Goal: Find contact information: Find contact information

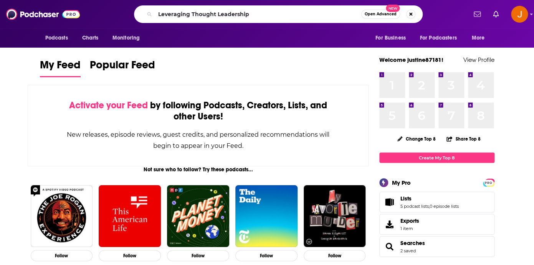
type input "Leveraging Thought Leadership"
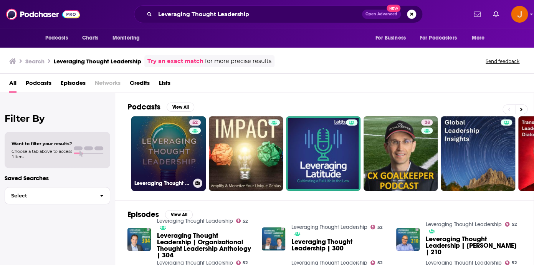
click at [174, 151] on link "52 Leveraging Thought Leadership" at bounding box center [168, 153] width 74 height 74
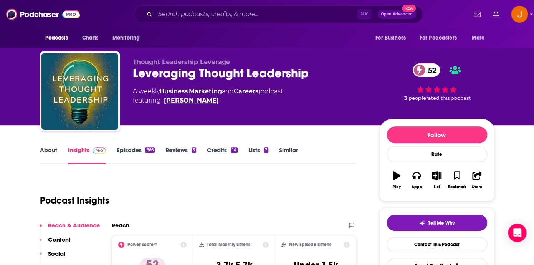
click at [197, 103] on link "[PERSON_NAME]" at bounding box center [191, 100] width 55 height 9
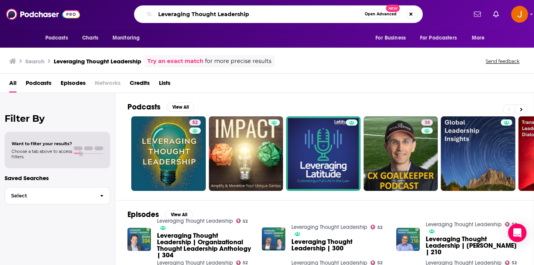
drag, startPoint x: 263, startPoint y: 20, endPoint x: 113, endPoint y: 2, distance: 150.3
click at [155, 8] on input "Leveraging Thought Leadership" at bounding box center [258, 14] width 206 height 12
paste input "Beyond Fulfillment Podcast"
type input "Beyond Fulfillment Podcast"
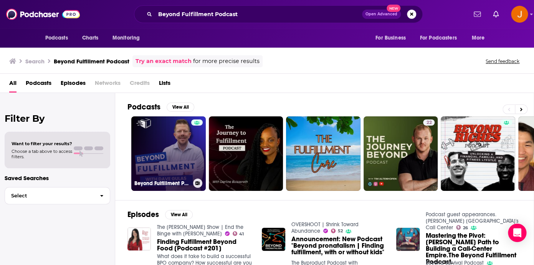
click at [178, 155] on link "Beyond Fulfillment Podcast" at bounding box center [168, 153] width 74 height 74
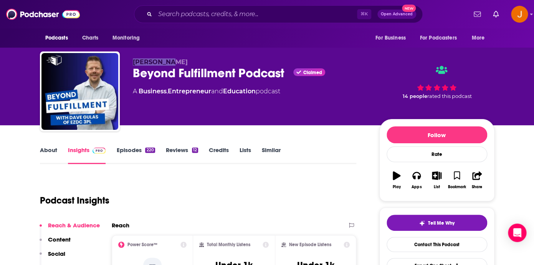
drag, startPoint x: 176, startPoint y: 64, endPoint x: 132, endPoint y: 63, distance: 44.1
click at [132, 63] on div "[PERSON_NAME] Beyond Fulfillment Podcast Claimed A Business , Entrepreneur and …" at bounding box center [267, 92] width 454 height 83
copy span "[PERSON_NAME]"
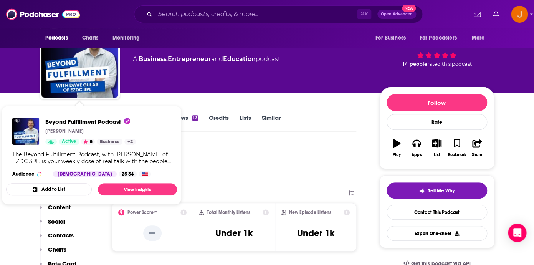
scroll to position [83, 0]
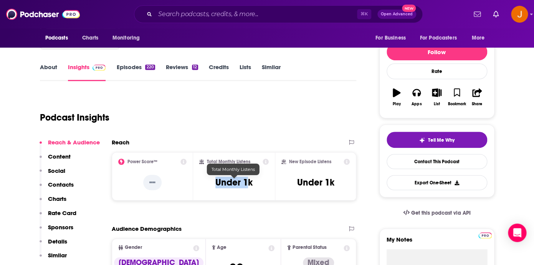
drag, startPoint x: 215, startPoint y: 184, endPoint x: 250, endPoint y: 184, distance: 35.3
click at [250, 184] on div "Total Monthly Listens Under 1k" at bounding box center [233, 176] width 69 height 35
click at [251, 183] on div "Total Monthly Listens Under 1k" at bounding box center [233, 176] width 69 height 35
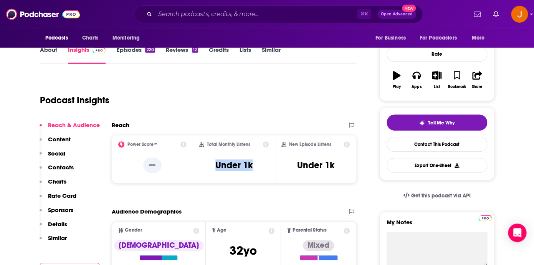
click at [69, 167] on p "Contacts" at bounding box center [61, 167] width 26 height 7
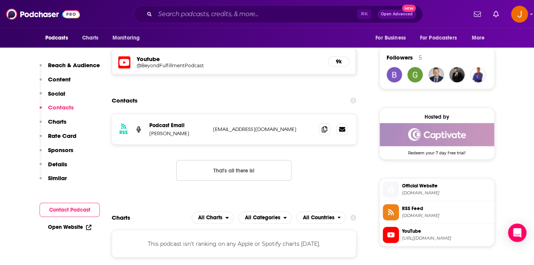
scroll to position [544, 0]
drag, startPoint x: 303, startPoint y: 130, endPoint x: 210, endPoint y: 134, distance: 93.3
click at [213, 132] on p "info@beyondfulfillmentpodcast.com" at bounding box center [263, 129] width 100 height 7
copy div "info@beyondfulfillmentpodcast.com"
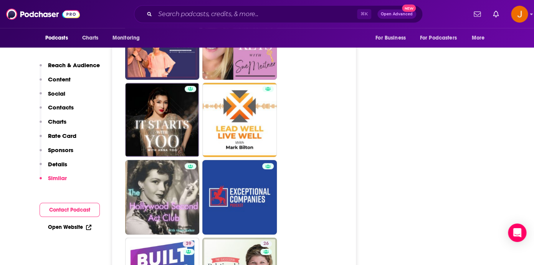
scroll to position [1772, 0]
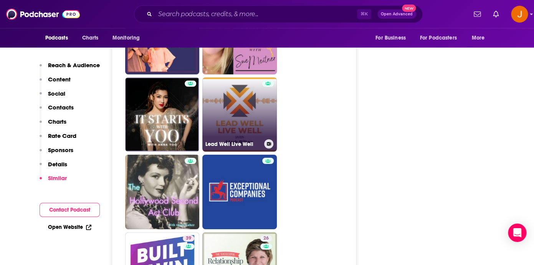
click at [258, 127] on link "Lead Well Live Well" at bounding box center [239, 115] width 74 height 74
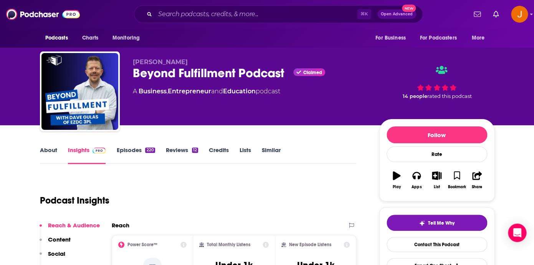
type input "https://www.podchaser.com/podcasts/beyond-fulfillment-podcast-5752341"
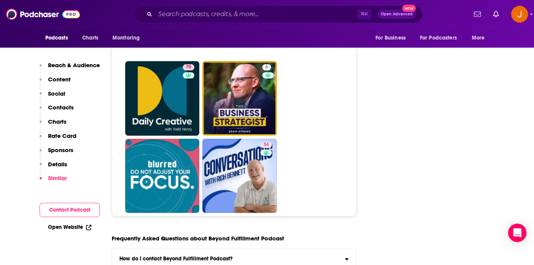
scroll to position [3392, 0]
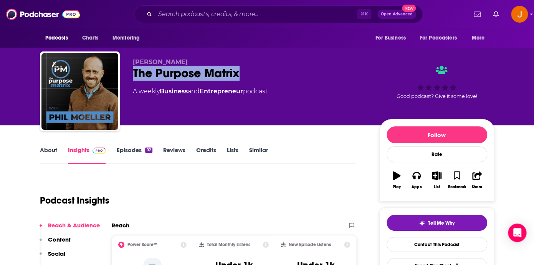
drag, startPoint x: 256, startPoint y: 71, endPoint x: 134, endPoint y: 76, distance: 121.8
click at [134, 76] on div "The Purpose Matrix" at bounding box center [250, 73] width 234 height 15
copy h2 "The Purpose Matrix"
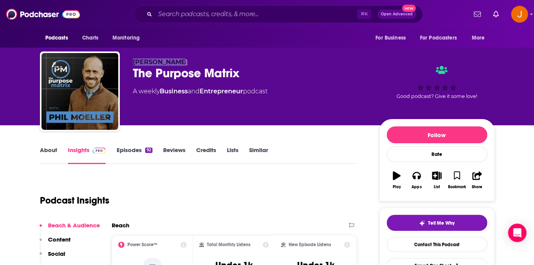
drag, startPoint x: 133, startPoint y: 59, endPoint x: 177, endPoint y: 59, distance: 44.5
click at [177, 59] on p "Phil Moeller" at bounding box center [250, 61] width 234 height 7
copy span "Phil Moeller"
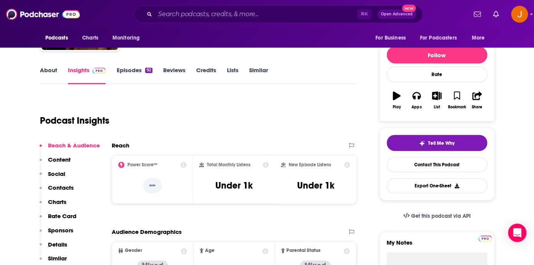
scroll to position [93, 0]
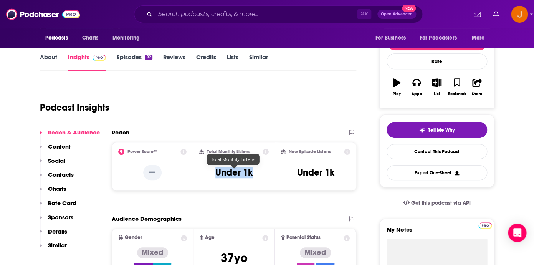
drag, startPoint x: 216, startPoint y: 173, endPoint x: 251, endPoint y: 173, distance: 34.9
click at [251, 173] on h3 "Under 1k" at bounding box center [233, 173] width 37 height 12
copy h3 "Under 1k"
click at [61, 175] on p "Contacts" at bounding box center [61, 174] width 26 height 7
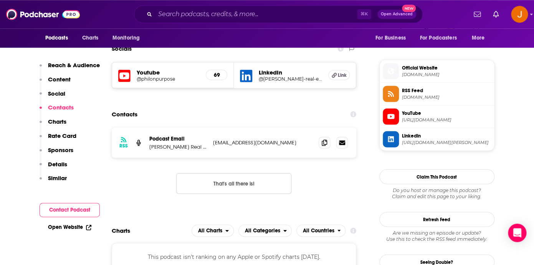
scroll to position [533, 0]
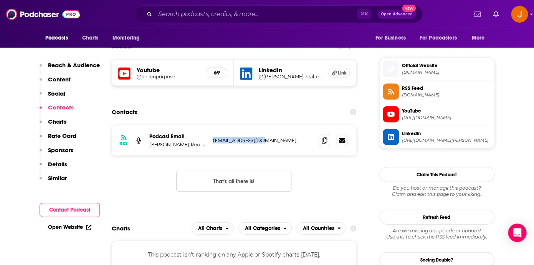
drag, startPoint x: 268, startPoint y: 147, endPoint x: 210, endPoint y: 140, distance: 57.5
click at [210, 140] on div "RSS Podcast Email Moeller Real Estate phil@moellerre.com phil@moellerre.com" at bounding box center [234, 140] width 245 height 30
copy p "phil@moellerre.com"
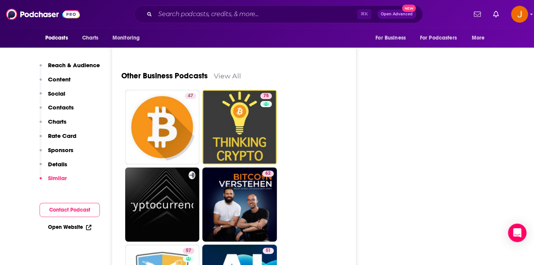
scroll to position [2135, 0]
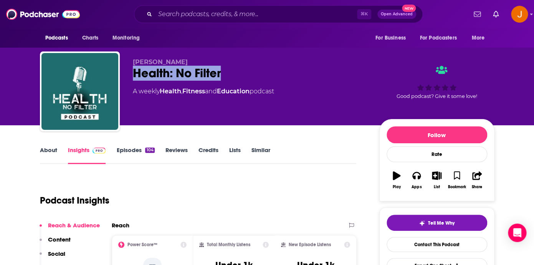
drag, startPoint x: 225, startPoint y: 74, endPoint x: 132, endPoint y: 79, distance: 92.7
click at [132, 79] on div "Tristan Lowe Health: No Filter A weekly Health , Fitness and Education podcast …" at bounding box center [267, 92] width 454 height 83
copy h2 "Health: No Filter"
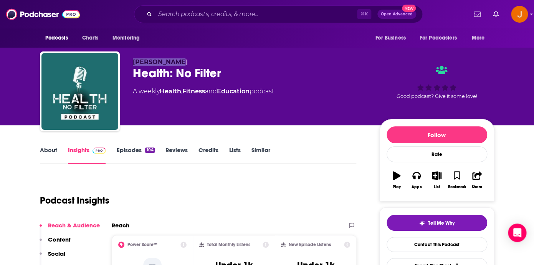
drag, startPoint x: 136, startPoint y: 60, endPoint x: 187, endPoint y: 60, distance: 51.0
click at [187, 60] on div "Tristan Lowe Health: No Filter A weekly Health , Fitness and Education podcast …" at bounding box center [267, 92] width 454 height 83
copy span "Tristan Lowe"
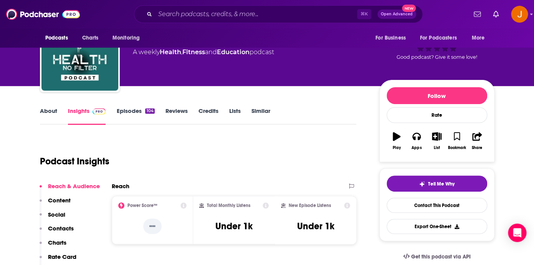
scroll to position [65, 0]
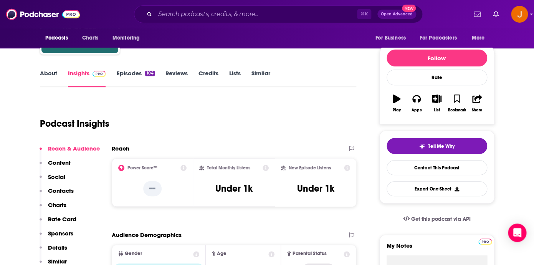
click at [61, 186] on button "Social" at bounding box center [53, 180] width 26 height 14
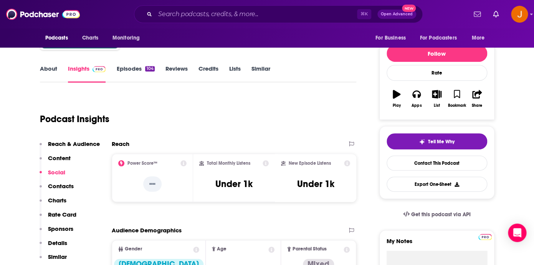
scroll to position [130, 0]
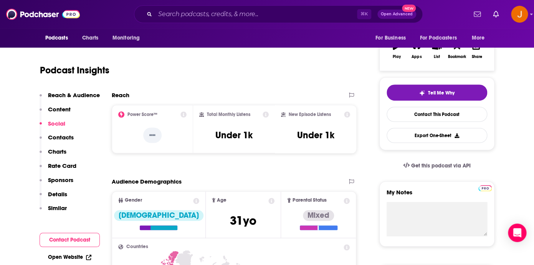
click at [63, 135] on p "Contacts" at bounding box center [61, 137] width 26 height 7
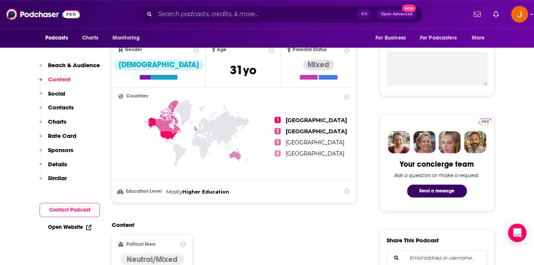
scroll to position [0, 0]
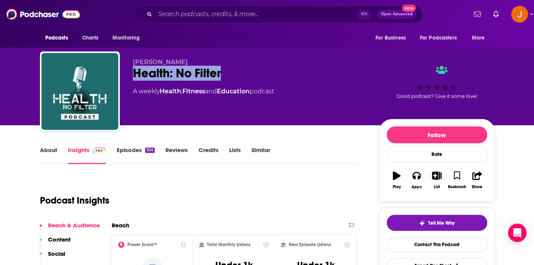
drag, startPoint x: 131, startPoint y: 76, endPoint x: 238, endPoint y: 75, distance: 106.3
click at [238, 75] on div "Tristan Lowe Health: No Filter A weekly Health , Fitness and Education podcast …" at bounding box center [267, 92] width 454 height 83
drag, startPoint x: 126, startPoint y: 61, endPoint x: 232, endPoint y: 77, distance: 107.8
click at [232, 77] on div "Tristan Lowe Health: No Filter A weekly Health , Fitness and Education podcast …" at bounding box center [267, 92] width 454 height 83
copy div "Tristan Lowe Health: No Filter"
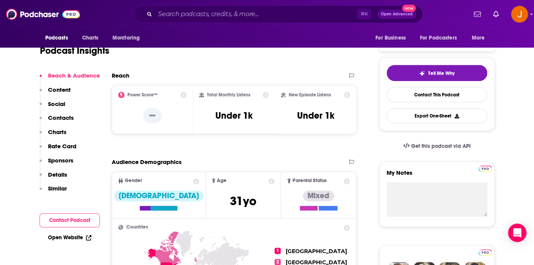
scroll to position [235, 0]
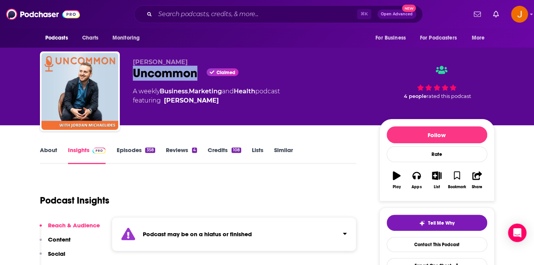
drag, startPoint x: 128, startPoint y: 71, endPoint x: 207, endPoint y: 71, distance: 79.1
click at [207, 71] on div "Jordan Michaelides Uncommon Claimed A weekly Business , Marketing and Health po…" at bounding box center [267, 92] width 454 height 83
copy h2 "Uncommon"
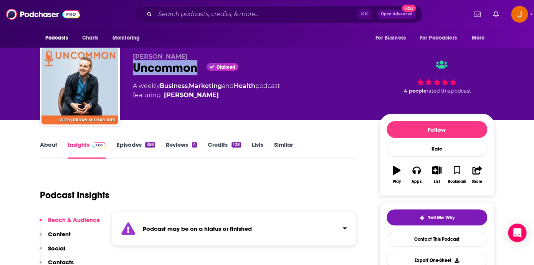
scroll to position [7, 0]
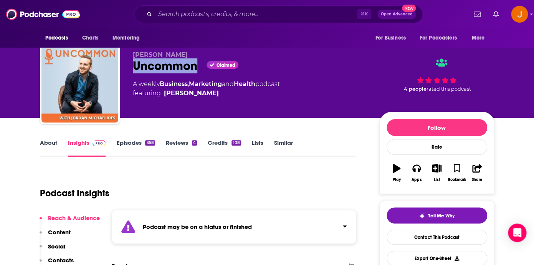
drag, startPoint x: 132, startPoint y: 55, endPoint x: 202, endPoint y: 55, distance: 70.6
click at [202, 55] on div "Jordan Michaelides Uncommon Claimed A weekly Business , Marketing and Health po…" at bounding box center [267, 85] width 454 height 83
copy span "Jordan Michaelides"
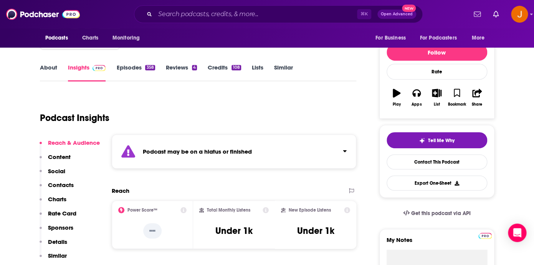
click at [64, 186] on p "Contacts" at bounding box center [61, 184] width 26 height 7
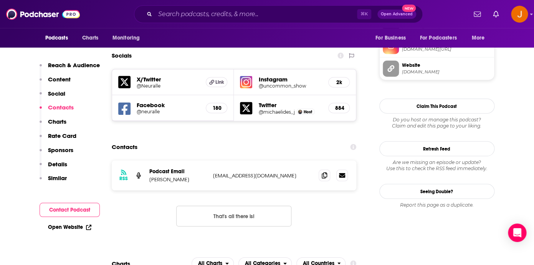
scroll to position [708, 0]
drag, startPoint x: 272, startPoint y: 142, endPoint x: 207, endPoint y: 143, distance: 64.5
click at [213, 172] on p "jordan@neuralle.com" at bounding box center [263, 175] width 100 height 7
copy div "Jordan Michaelides jordan@neuralle.com"
click at [207, 160] on div "RSS Podcast Email Jordan Michaelides jordan@neuralle.com jordan@neuralle.com" at bounding box center [234, 175] width 245 height 30
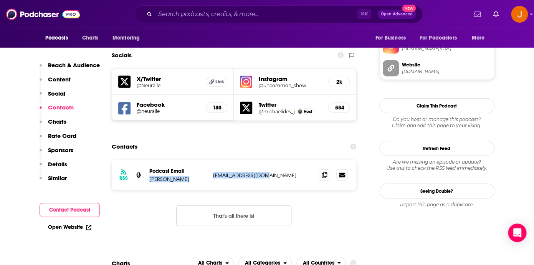
drag, startPoint x: 210, startPoint y: 144, endPoint x: 269, endPoint y: 143, distance: 59.1
click at [269, 160] on div "RSS Podcast Email Jordan Michaelides jordan@neuralle.com jordan@neuralle.com" at bounding box center [234, 175] width 245 height 30
click at [268, 172] on p "jordan@neuralle.com" at bounding box center [263, 175] width 100 height 7
drag, startPoint x: 268, startPoint y: 143, endPoint x: 212, endPoint y: 144, distance: 55.7
click at [213, 172] on p "jordan@neuralle.com" at bounding box center [263, 175] width 100 height 7
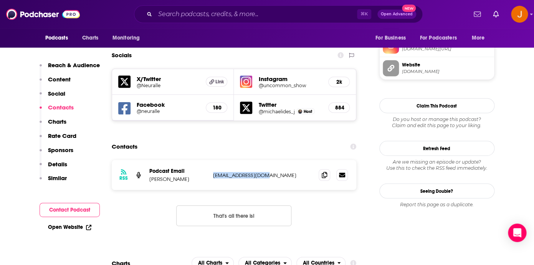
copy p "jordan@neuralle.com"
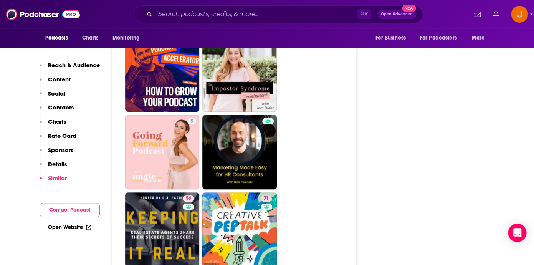
scroll to position [3402, 0]
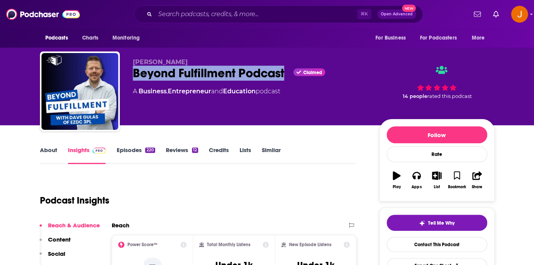
drag, startPoint x: 286, startPoint y: 76, endPoint x: 126, endPoint y: 76, distance: 159.3
click at [126, 76] on div "Dave Gulas Beyond Fulfillment Podcast Claimed A Business , Entrepreneur and Edu…" at bounding box center [267, 92] width 454 height 83
copy h2 "Beyond Fulfillment Podcast"
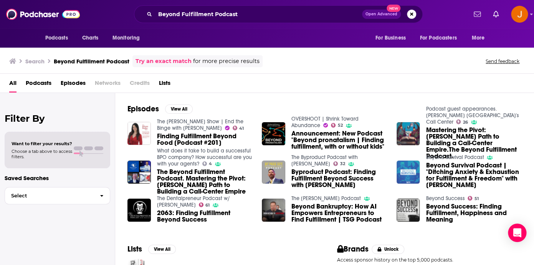
scroll to position [115, 0]
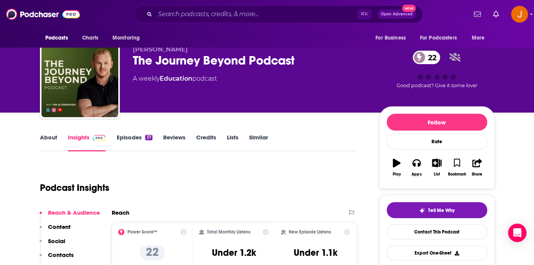
scroll to position [17, 0]
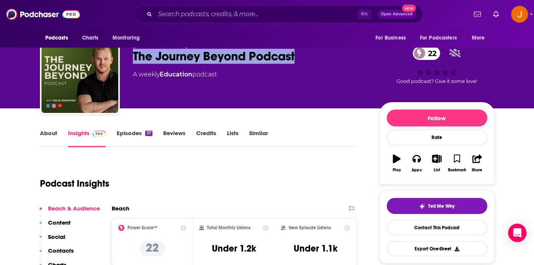
drag, startPoint x: 298, startPoint y: 58, endPoint x: 133, endPoint y: 58, distance: 164.7
click at [133, 58] on div "The Journey Beyond Podcast 22" at bounding box center [250, 56] width 234 height 15
copy h2 "The Journey Beyond Podcast"
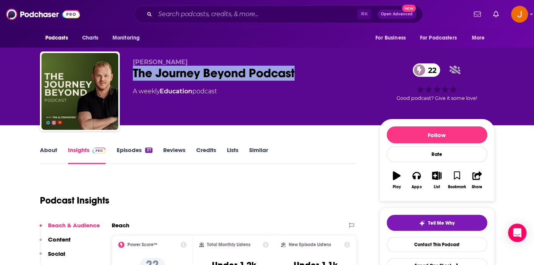
drag, startPoint x: 187, startPoint y: 62, endPoint x: 129, endPoint y: 61, distance: 58.3
click at [129, 61] on div "Tim Altenhofen The Journey Beyond Podcast 22 A weekly Education podcast 22 Good…" at bounding box center [267, 92] width 454 height 83
copy span "Tim Altenhofen"
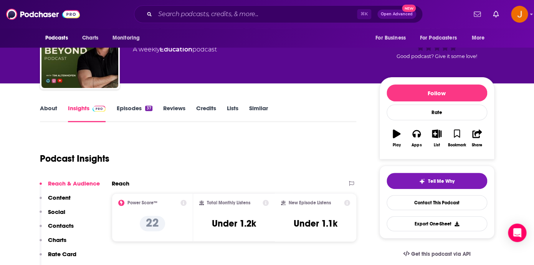
scroll to position [59, 0]
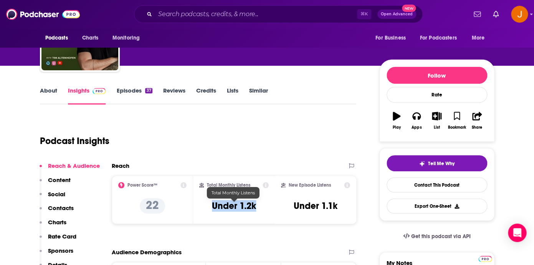
drag, startPoint x: 212, startPoint y: 207, endPoint x: 256, endPoint y: 208, distance: 43.4
click at [256, 208] on h3 "Under 1.2k" at bounding box center [234, 206] width 44 height 12
copy h3 "Under 1.2k"
click at [58, 205] on p "Contacts" at bounding box center [61, 207] width 26 height 7
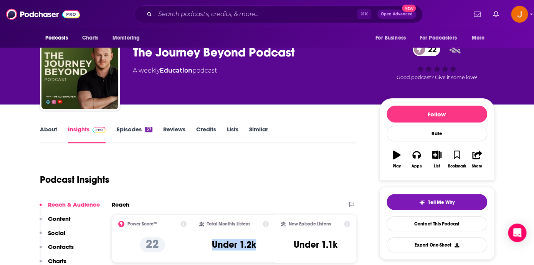
scroll to position [0, 0]
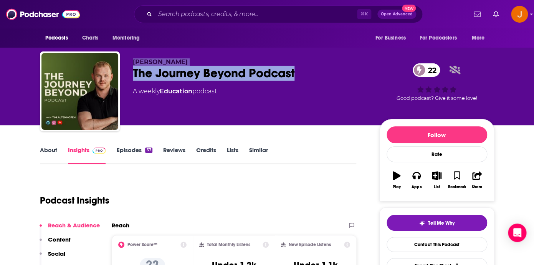
drag, startPoint x: 296, startPoint y: 74, endPoint x: 122, endPoint y: 60, distance: 174.1
click at [122, 60] on div "Tim Altenhofen The Journey Beyond Podcast 22 A weekly Education podcast 22 Good…" at bounding box center [267, 92] width 454 height 83
copy div "Tim Altenhofen The Journey Beyond Podcast"
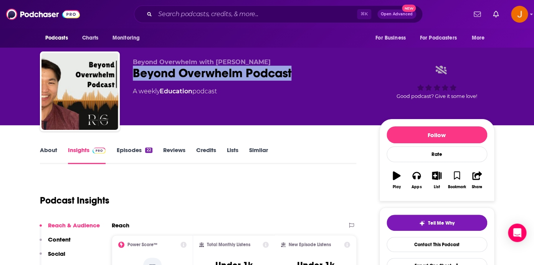
drag, startPoint x: 134, startPoint y: 74, endPoint x: 322, endPoint y: 71, distance: 188.1
click at [322, 71] on div "Beyond Overwhelm Podcast" at bounding box center [250, 73] width 234 height 15
copy h2 "Beyond Overwhelm Podcast"
drag, startPoint x: 284, startPoint y: 59, endPoint x: 214, endPoint y: 63, distance: 70.3
click at [214, 63] on p "Beyond Overwhelm with Reynaldo Gunawan" at bounding box center [250, 61] width 234 height 7
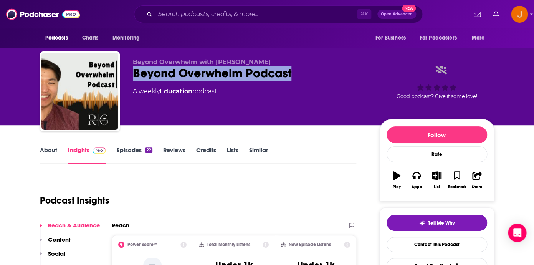
copy span "Reynaldo Gunawan"
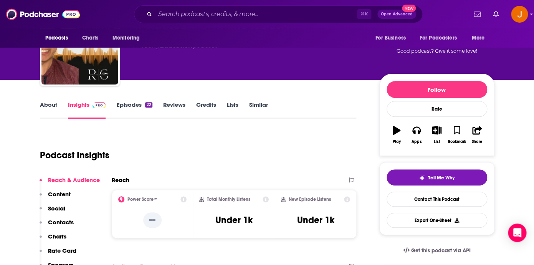
scroll to position [69, 0]
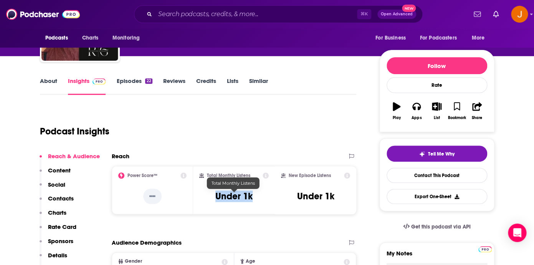
drag, startPoint x: 212, startPoint y: 194, endPoint x: 250, endPoint y: 195, distance: 38.4
click at [250, 195] on div "Total Monthly Listens Under 1k" at bounding box center [233, 189] width 69 height 35
copy h3 "Under 1k"
click at [70, 202] on p "Contacts" at bounding box center [61, 198] width 26 height 7
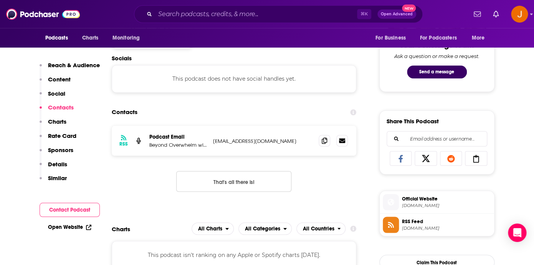
scroll to position [400, 0]
drag, startPoint x: 296, startPoint y: 144, endPoint x: 213, endPoint y: 144, distance: 82.5
click at [213, 144] on p "contact@reynaldogunawan.com" at bounding box center [263, 140] width 100 height 7
copy p "contact@reynaldogunawan.com"
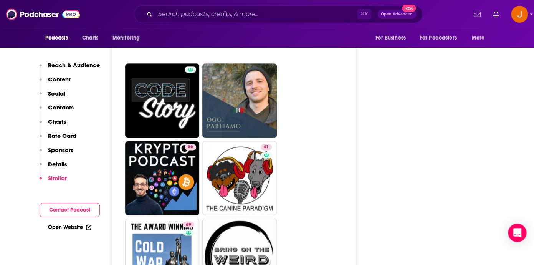
scroll to position [2423, 0]
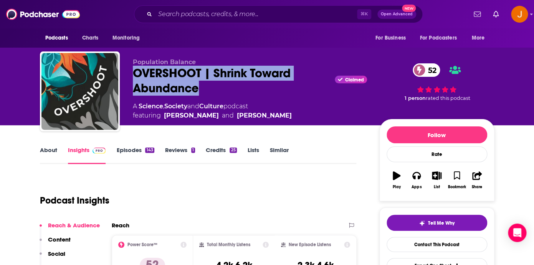
drag, startPoint x: 133, startPoint y: 72, endPoint x: 204, endPoint y: 89, distance: 73.0
click at [204, 89] on div "OVERSHOOT | Shrink Toward Abundance Claimed 52" at bounding box center [250, 81] width 234 height 30
copy h2 "OVERSHOOT | Shrink Toward Abundance"
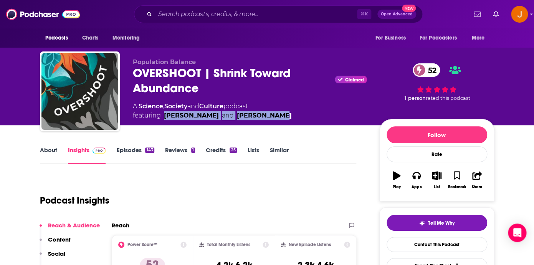
drag, startPoint x: 277, startPoint y: 117, endPoint x: 166, endPoint y: 119, distance: 111.0
click at [166, 119] on div "A Science , Society and Culture podcast featuring [PERSON_NAME] and [PERSON_NAM…" at bounding box center [250, 111] width 234 height 18
copy span "[PERSON_NAME] and [PERSON_NAME]"
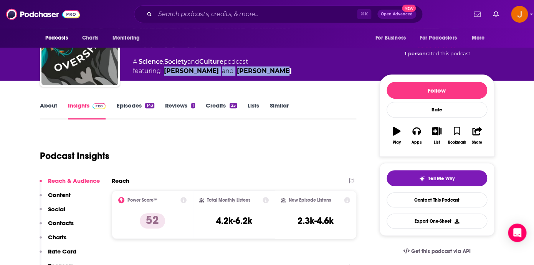
scroll to position [109, 0]
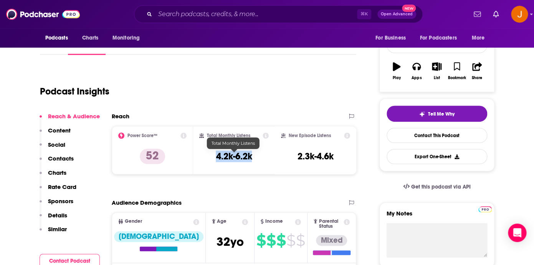
drag, startPoint x: 214, startPoint y: 157, endPoint x: 243, endPoint y: 159, distance: 29.2
click at [251, 158] on div "Total Monthly Listens 4.2k-6.2k" at bounding box center [233, 149] width 69 height 35
copy h3 "4.2k-6.2k"
click at [57, 160] on p "Contacts" at bounding box center [61, 158] width 26 height 7
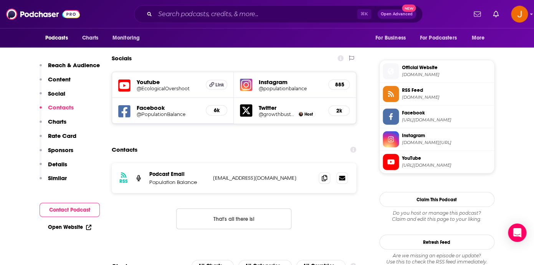
scroll to position [662, 0]
drag, startPoint x: 301, startPoint y: 144, endPoint x: 213, endPoint y: 144, distance: 87.9
click at [213, 174] on p "podcast@populationbalance.org" at bounding box center [263, 177] width 100 height 7
copy p "podcast@populationbalance.org"
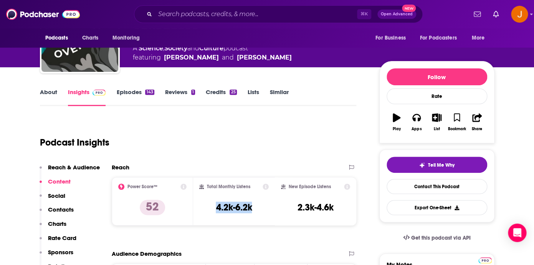
scroll to position [0, 0]
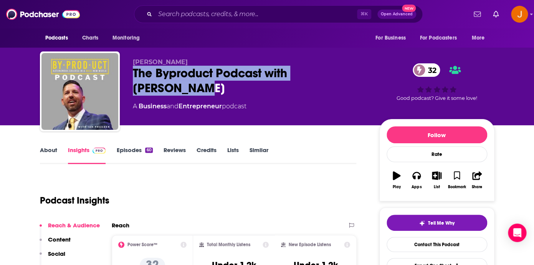
drag, startPoint x: 367, startPoint y: 74, endPoint x: 134, endPoint y: 75, distance: 232.6
click at [134, 75] on div "The Byproduct Podcast with Ian Prukner 32" at bounding box center [250, 81] width 234 height 30
copy h2 "The Byproduct Podcast with Ian Prukner"
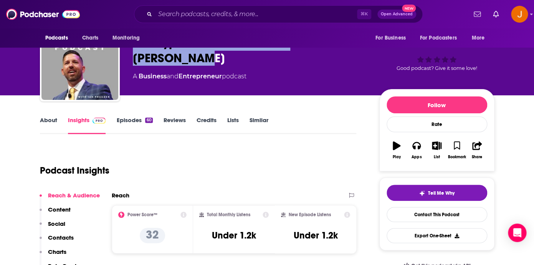
scroll to position [44, 0]
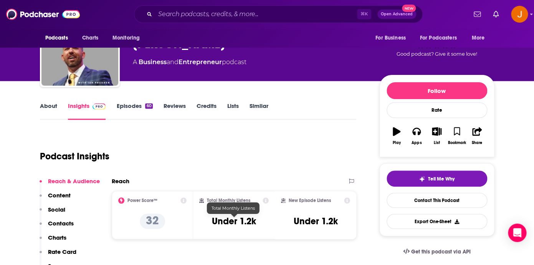
click at [215, 227] on h3 "Under 1.2k" at bounding box center [234, 221] width 44 height 12
drag, startPoint x: 210, startPoint y: 224, endPoint x: 256, endPoint y: 224, distance: 45.3
click at [256, 224] on div "Total Monthly Listens Under 1.2k" at bounding box center [233, 214] width 69 height 35
copy h3 "Under 1.2k"
click at [50, 225] on p "Contacts" at bounding box center [61, 223] width 26 height 7
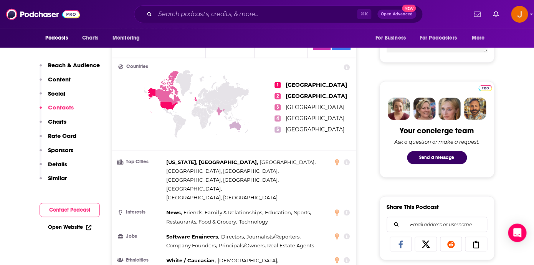
scroll to position [0, 0]
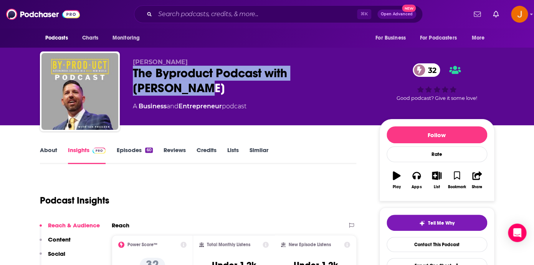
drag, startPoint x: 146, startPoint y: 74, endPoint x: 357, endPoint y: 78, distance: 210.8
click at [357, 78] on div "Ian Prukner The Byproduct Podcast with Ian Prukner 32 A Business and Entreprene…" at bounding box center [267, 92] width 454 height 83
copy h2 "The Byproduct Podcast with Ian Prukner"
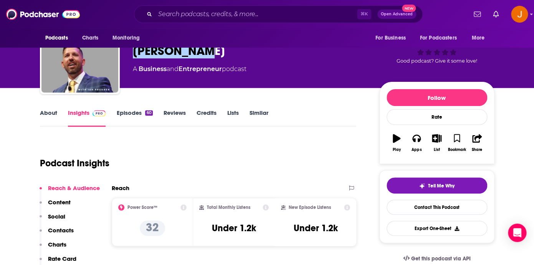
scroll to position [38, 0]
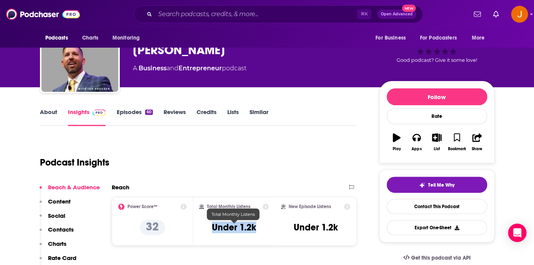
drag, startPoint x: 211, startPoint y: 227, endPoint x: 254, endPoint y: 227, distance: 43.0
click at [254, 227] on div "Total Monthly Listens Under 1.2k" at bounding box center [233, 220] width 69 height 35
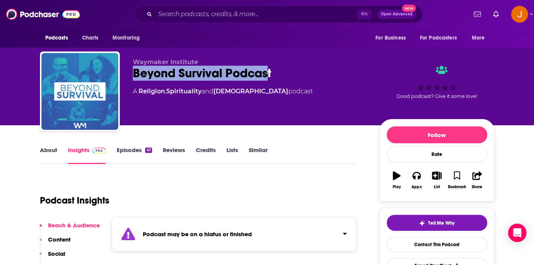
drag, startPoint x: 133, startPoint y: 73, endPoint x: 266, endPoint y: 73, distance: 133.6
click at [266, 73] on div "Beyond Survival Podcast" at bounding box center [250, 73] width 234 height 15
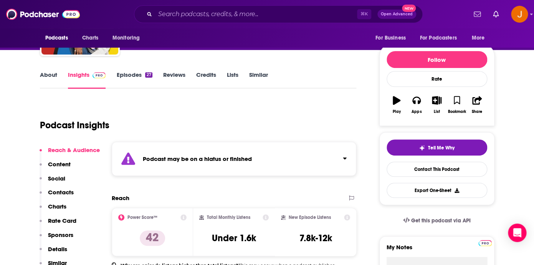
scroll to position [63, 0]
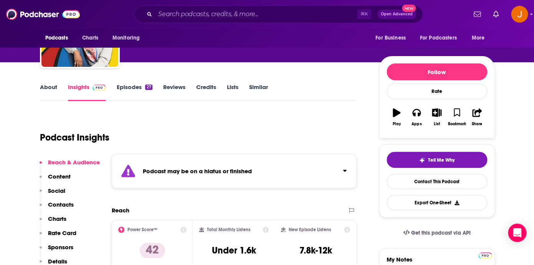
click at [125, 84] on link "Episodes 27" at bounding box center [134, 92] width 36 height 18
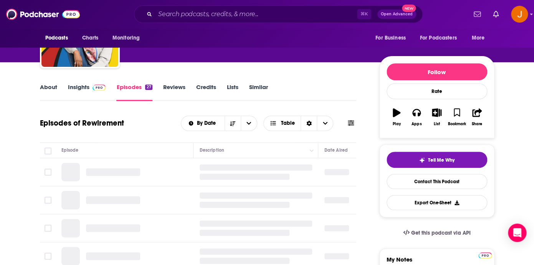
scroll to position [104, 0]
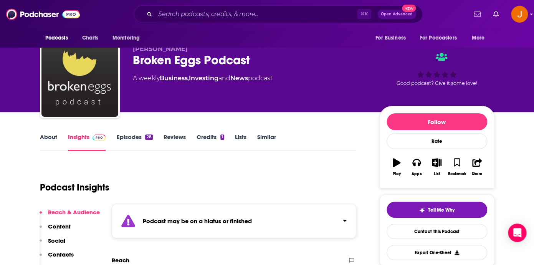
scroll to position [29, 0]
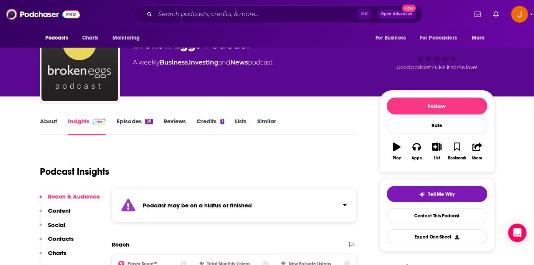
click at [126, 122] on link "Episodes 28" at bounding box center [134, 126] width 36 height 18
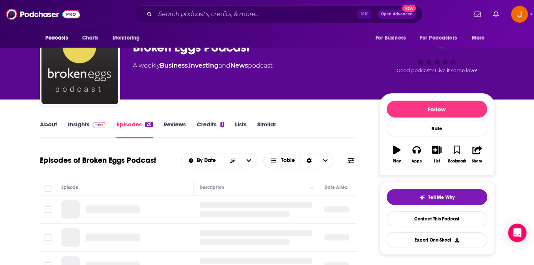
scroll to position [118, 0]
